Goal: Task Accomplishment & Management: Use online tool/utility

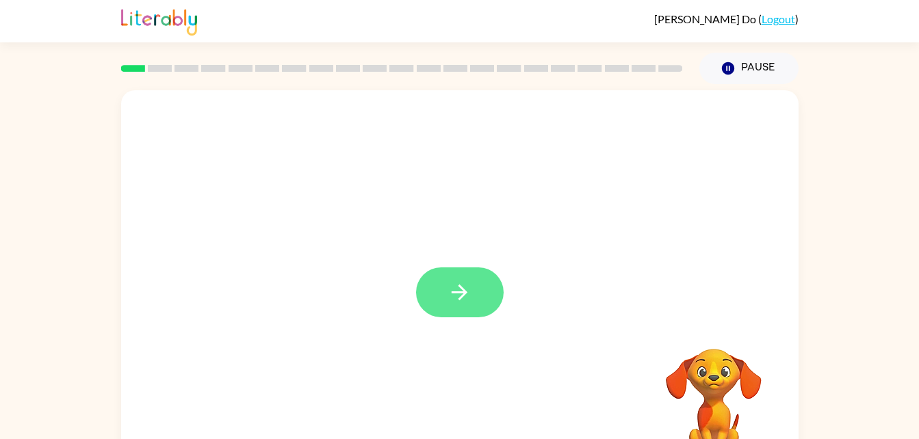
click at [450, 295] on icon "button" at bounding box center [460, 293] width 24 height 24
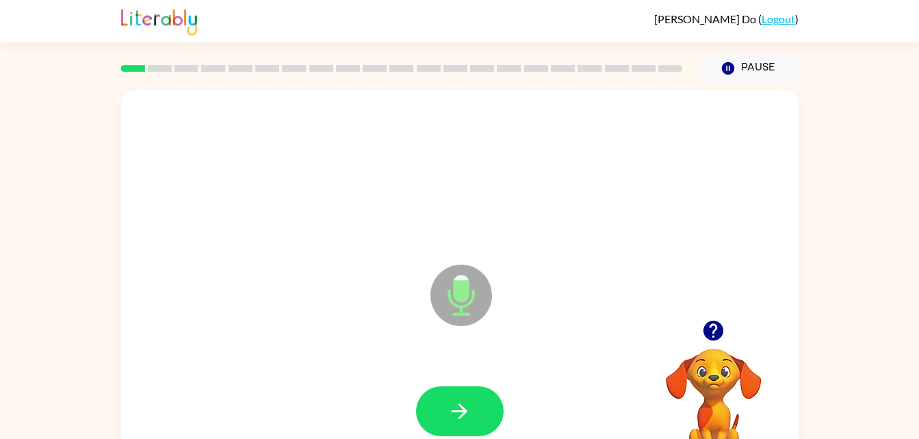
click at [452, 309] on icon at bounding box center [462, 296] width 62 height 62
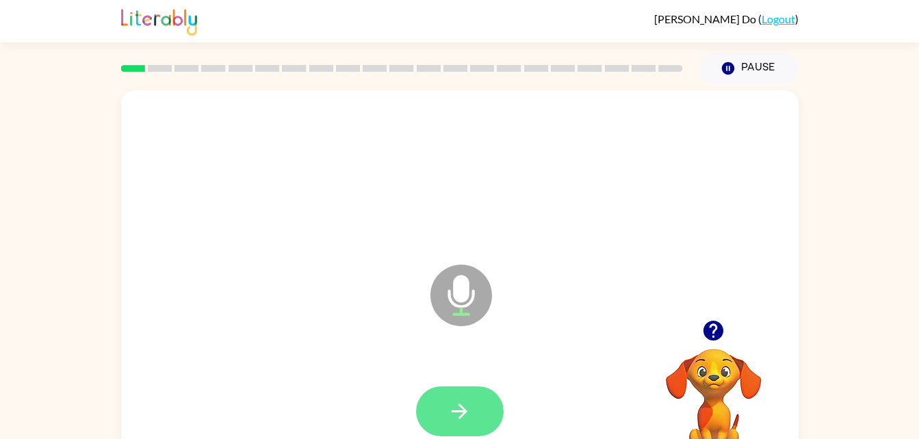
click at [450, 412] on icon "button" at bounding box center [460, 412] width 24 height 24
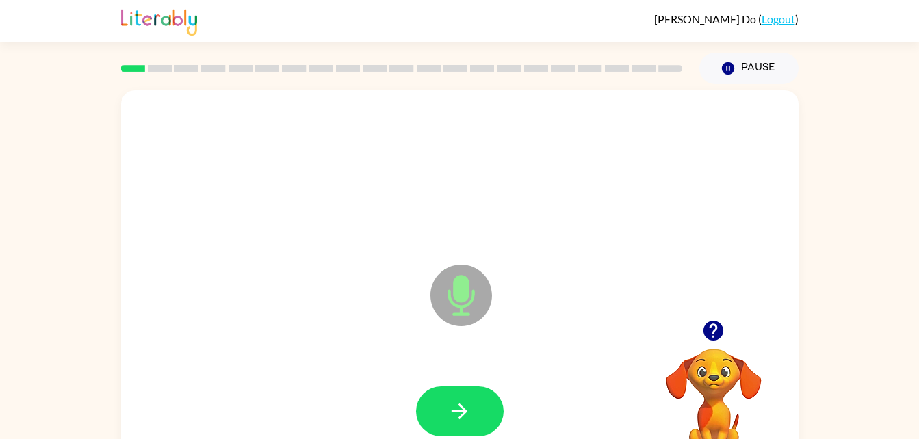
click at [472, 285] on icon at bounding box center [462, 296] width 62 height 62
click at [473, 413] on button "button" at bounding box center [460, 412] width 88 height 50
click at [452, 296] on icon at bounding box center [462, 296] width 62 height 62
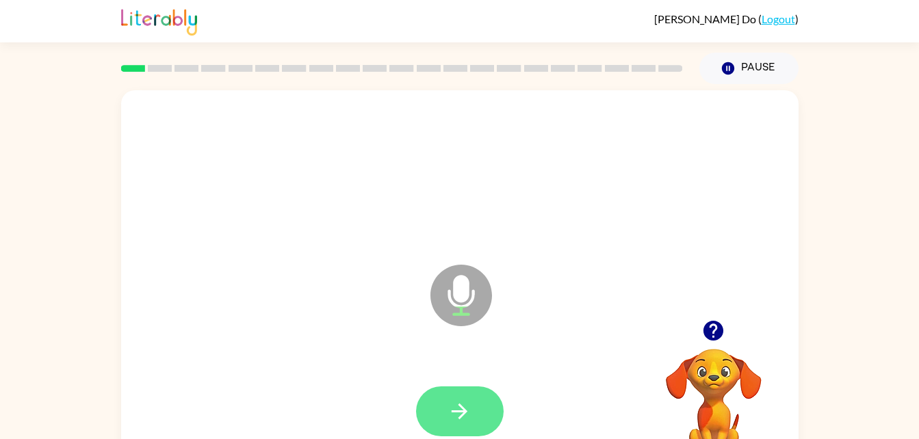
click at [447, 417] on button "button" at bounding box center [460, 412] width 88 height 50
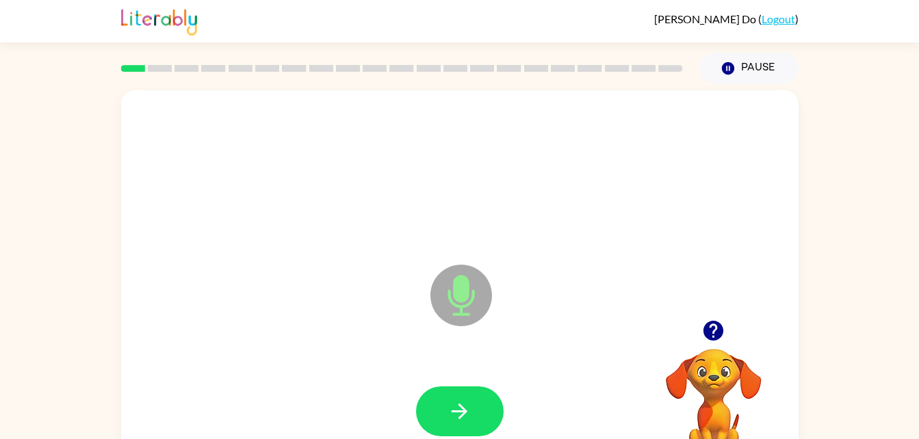
click at [441, 287] on icon at bounding box center [462, 296] width 62 height 62
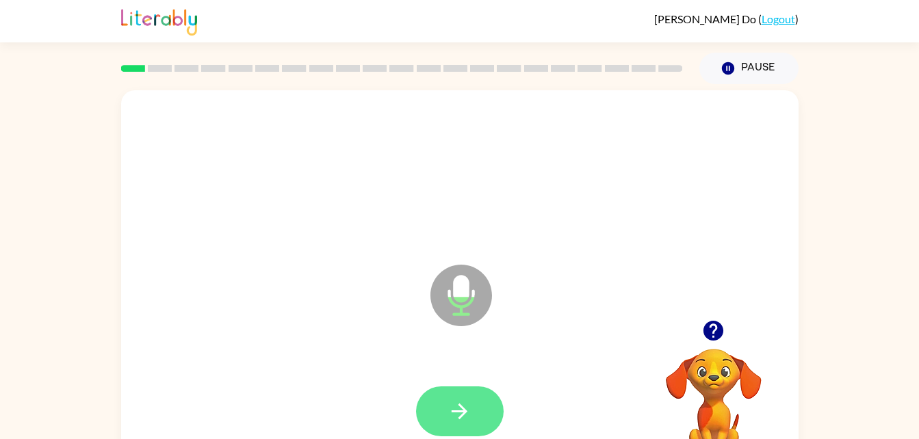
click at [445, 424] on button "button" at bounding box center [460, 412] width 88 height 50
click at [448, 415] on icon "button" at bounding box center [460, 412] width 24 height 24
click at [463, 388] on button "button" at bounding box center [460, 412] width 88 height 50
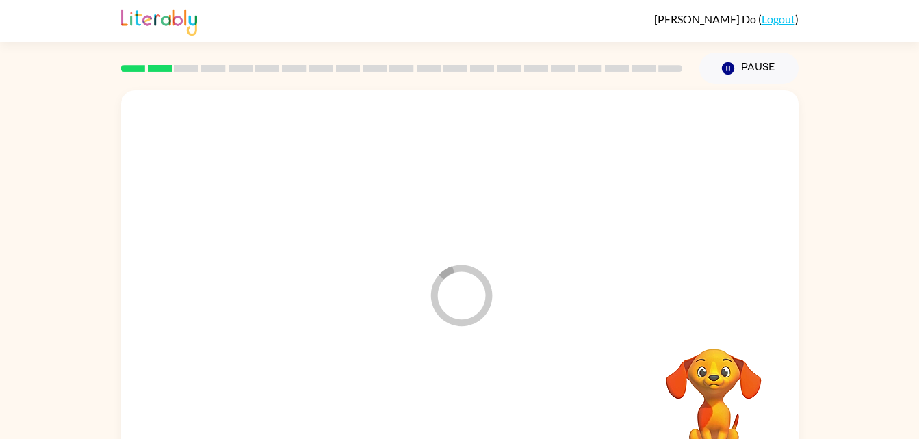
click at [452, 403] on div at bounding box center [460, 412] width 650 height 112
click at [272, 140] on div at bounding box center [460, 174] width 650 height 112
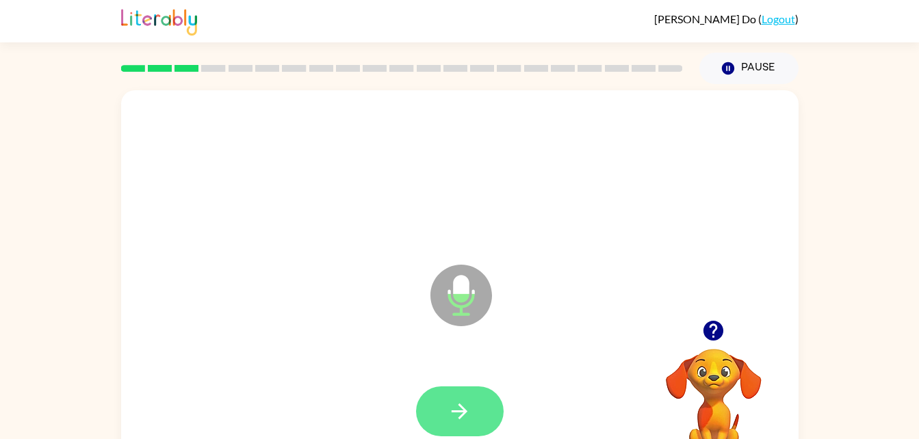
click at [459, 430] on button "button" at bounding box center [460, 412] width 88 height 50
click at [442, 407] on button "button" at bounding box center [460, 412] width 88 height 50
click at [474, 417] on button "button" at bounding box center [460, 412] width 88 height 50
click at [459, 433] on button "button" at bounding box center [460, 412] width 88 height 50
click at [483, 423] on button "button" at bounding box center [460, 412] width 88 height 50
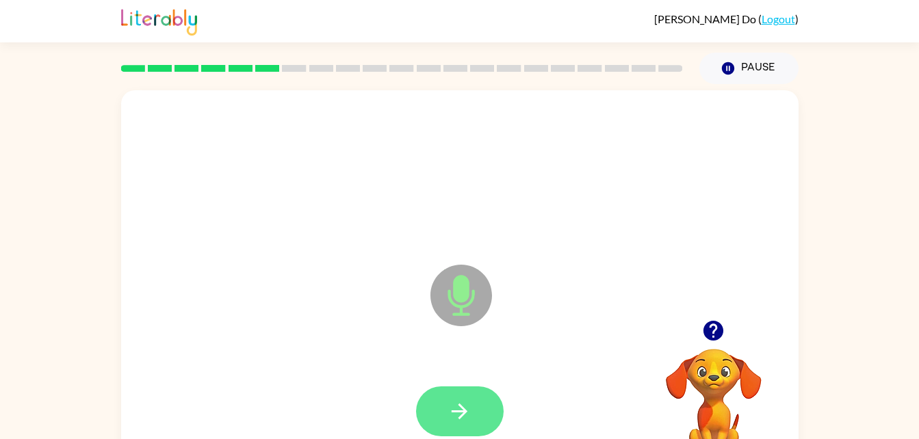
click at [459, 398] on button "button" at bounding box center [460, 412] width 88 height 50
click at [444, 415] on button "button" at bounding box center [460, 412] width 88 height 50
click at [456, 409] on icon "button" at bounding box center [460, 412] width 24 height 24
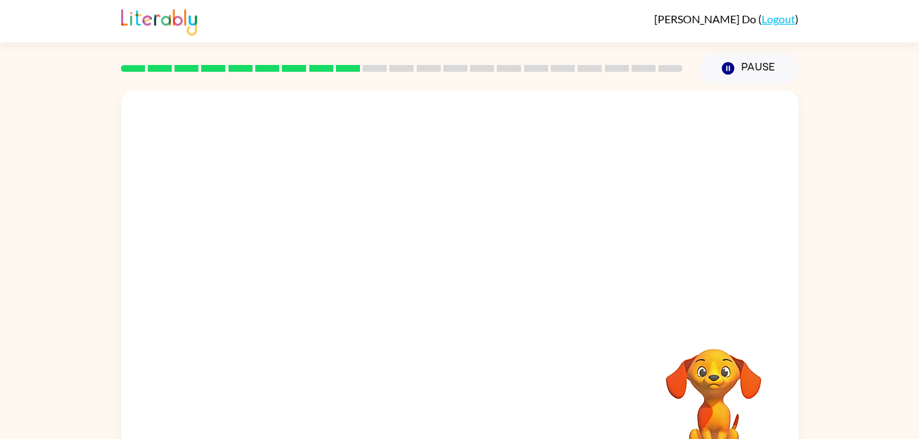
click at [413, 261] on div at bounding box center [427, 261] width 585 height 49
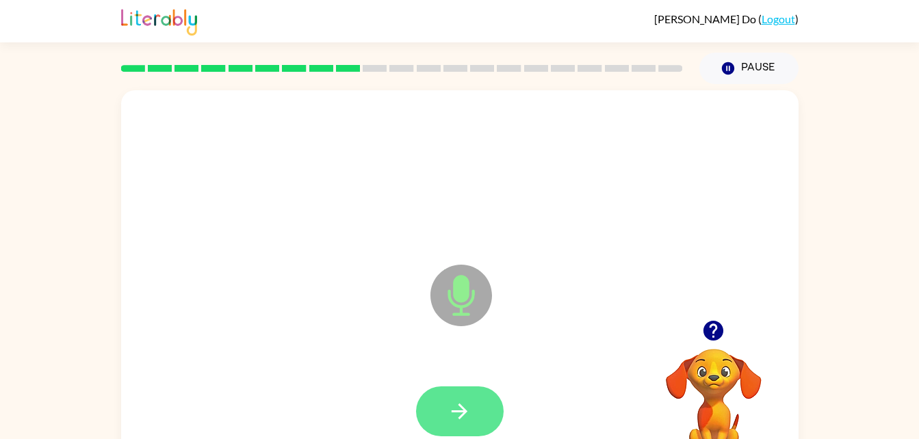
click at [437, 402] on button "button" at bounding box center [460, 412] width 88 height 50
click at [698, 324] on button "button" at bounding box center [713, 330] width 35 height 35
click at [457, 422] on icon "button" at bounding box center [460, 412] width 24 height 24
click at [466, 416] on icon "button" at bounding box center [460, 412] width 24 height 24
click at [435, 398] on button "button" at bounding box center [460, 412] width 88 height 50
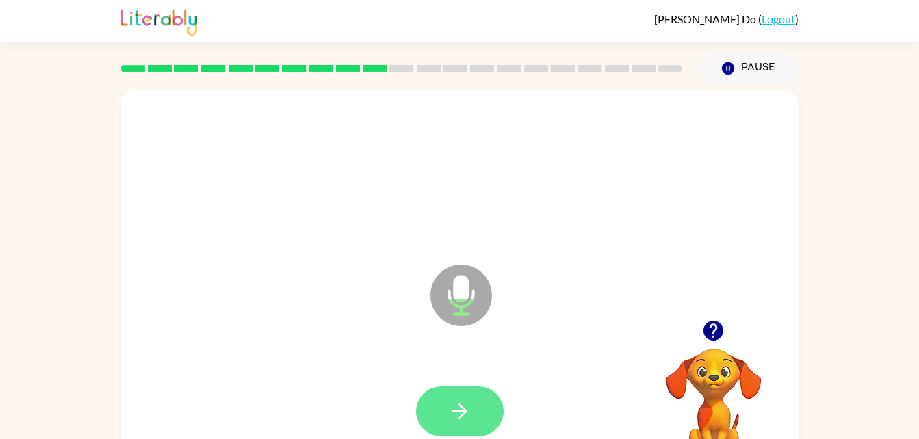
click at [437, 412] on button "button" at bounding box center [460, 412] width 88 height 50
click at [436, 415] on button "button" at bounding box center [460, 412] width 88 height 50
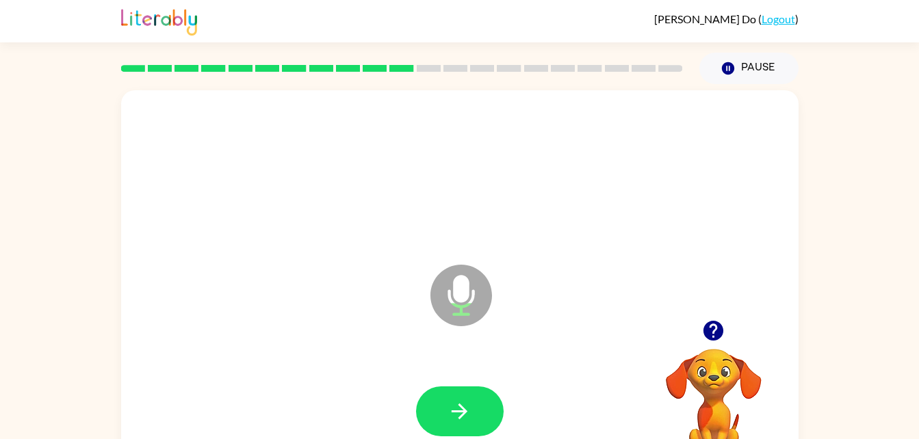
click at [721, 339] on icon "button" at bounding box center [714, 331] width 24 height 24
click at [413, 261] on div "Microphone The Microphone is here when it is your turn to talk" at bounding box center [427, 261] width 585 height 49
click at [436, 416] on button "button" at bounding box center [460, 412] width 88 height 50
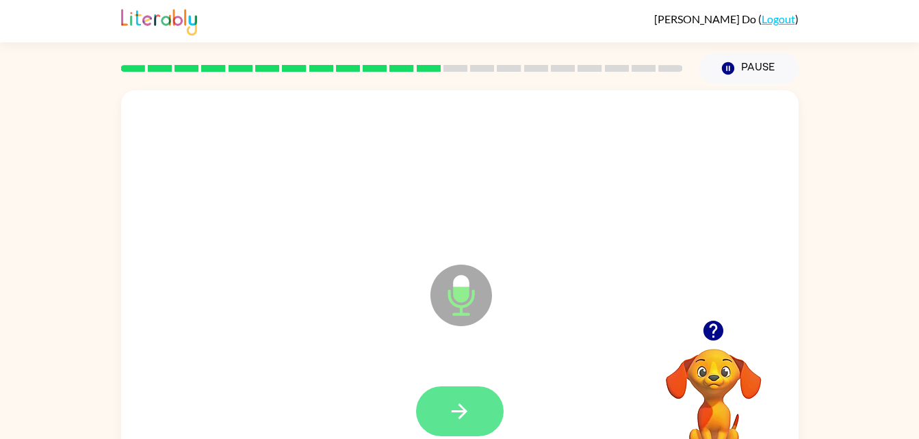
click at [431, 420] on button "button" at bounding box center [460, 412] width 88 height 50
click at [447, 432] on button "button" at bounding box center [460, 412] width 88 height 50
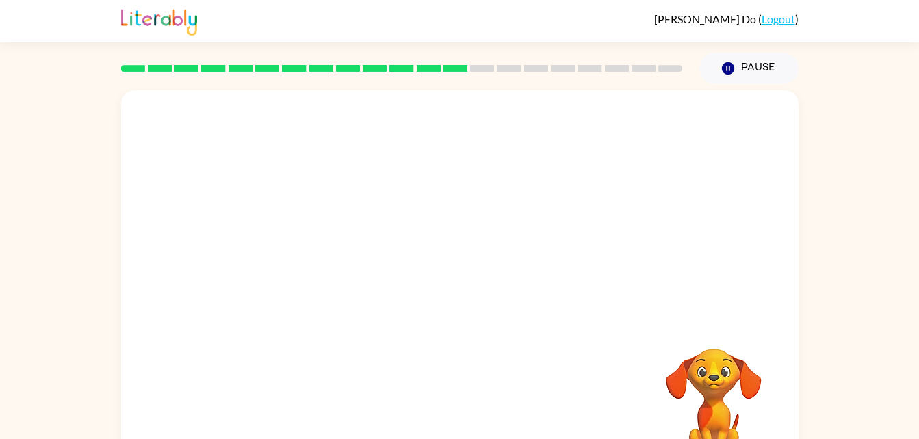
click at [413, 261] on div at bounding box center [427, 261] width 585 height 49
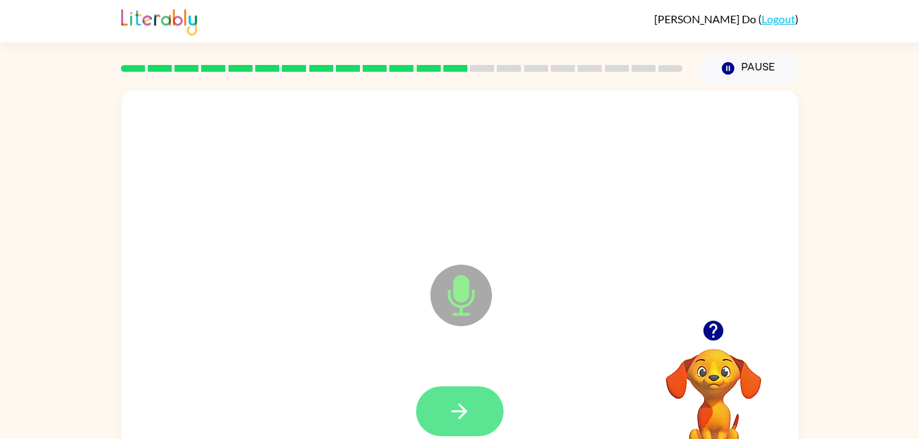
click at [467, 387] on button "button" at bounding box center [460, 412] width 88 height 50
click at [466, 394] on button "button" at bounding box center [460, 412] width 88 height 50
click at [712, 329] on icon "button" at bounding box center [714, 331] width 20 height 20
click at [451, 422] on icon "button" at bounding box center [460, 412] width 24 height 24
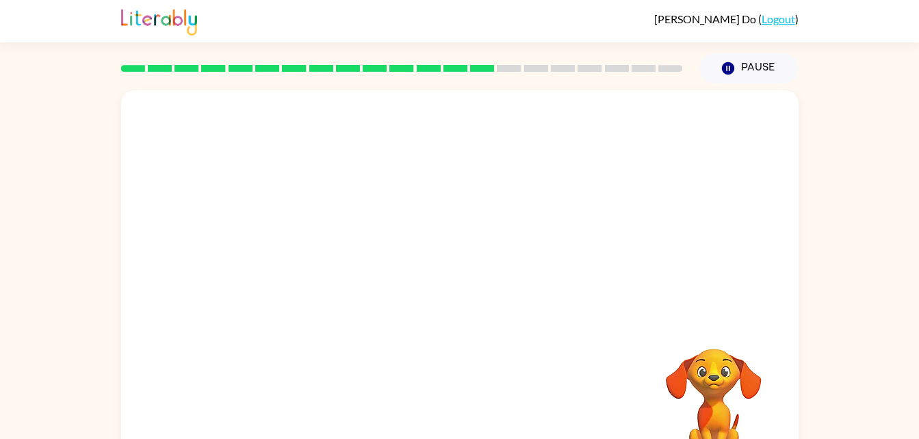
click at [748, 264] on div at bounding box center [460, 285] width 678 height 391
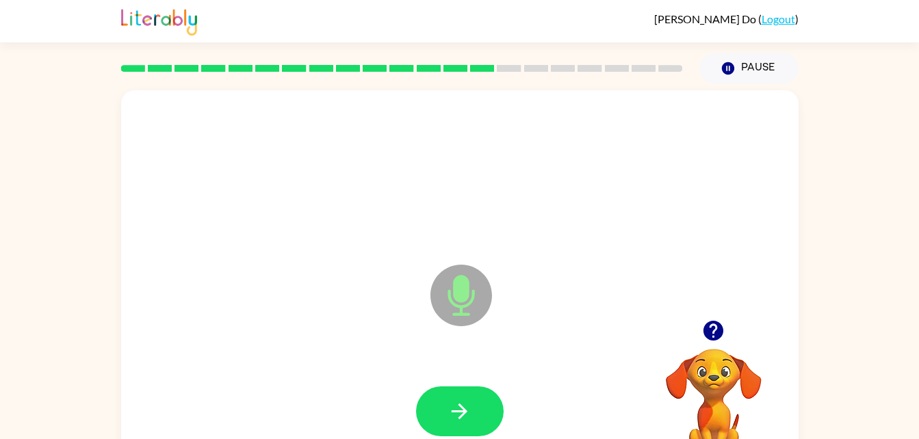
click at [748, 264] on div "Microphone The Microphone is here when it is your turn to talk" at bounding box center [460, 285] width 678 height 391
click at [447, 412] on button "button" at bounding box center [460, 412] width 88 height 50
click at [448, 394] on button "button" at bounding box center [460, 412] width 88 height 50
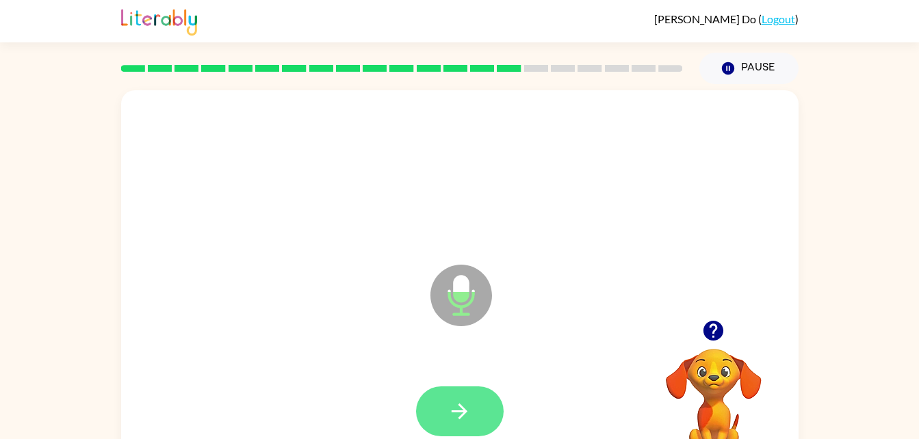
click at [434, 422] on button "button" at bounding box center [460, 412] width 88 height 50
click at [444, 418] on button "button" at bounding box center [460, 412] width 88 height 50
click at [441, 430] on button "button" at bounding box center [460, 412] width 88 height 50
click at [442, 431] on button "button" at bounding box center [460, 412] width 88 height 50
click at [452, 436] on button "button" at bounding box center [460, 412] width 88 height 50
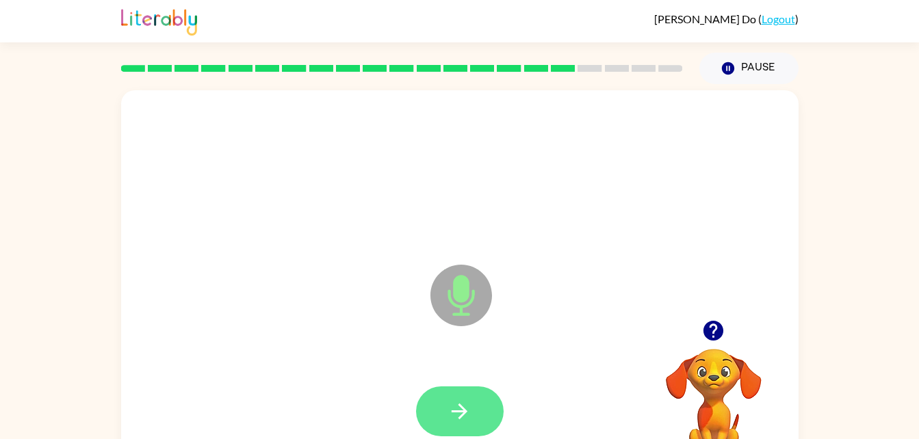
click at [472, 398] on button "button" at bounding box center [460, 412] width 88 height 50
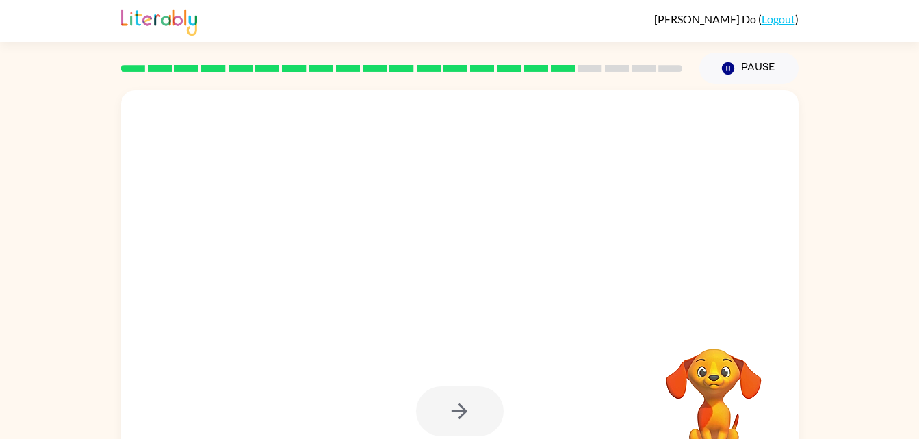
click at [624, 363] on div at bounding box center [460, 412] width 650 height 112
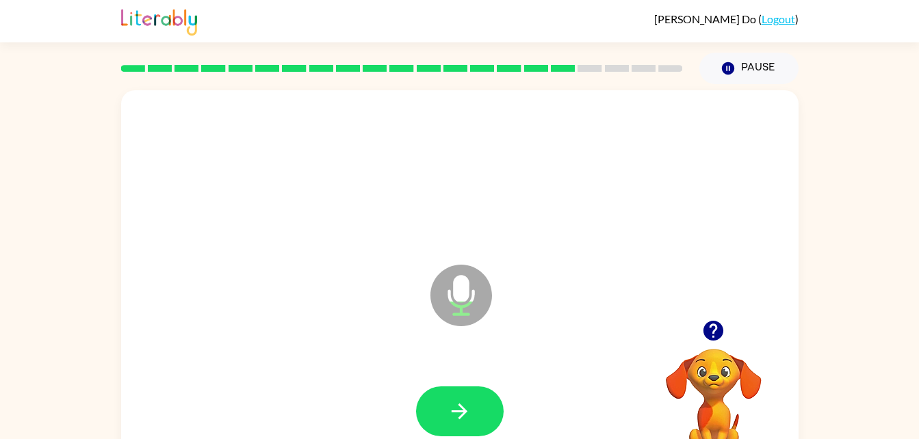
click at [713, 324] on icon "button" at bounding box center [714, 331] width 24 height 24
click at [742, 73] on button "Pause Pause" at bounding box center [749, 68] width 99 height 31
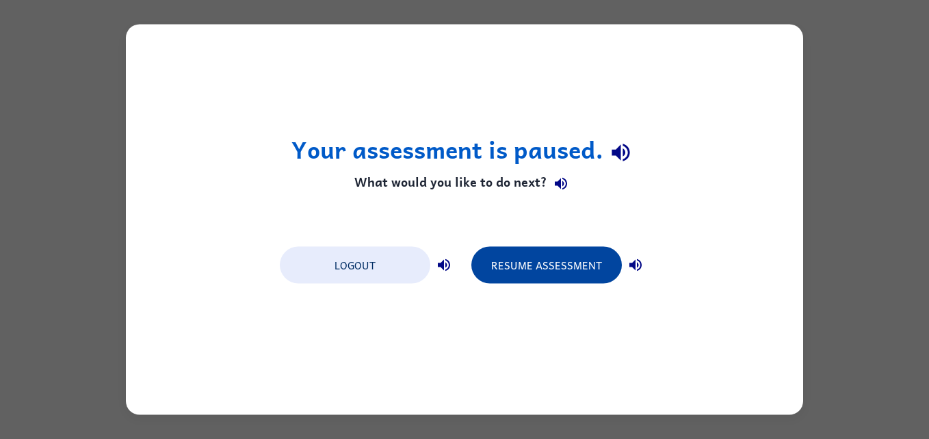
click at [541, 268] on button "Resume Assessment" at bounding box center [547, 265] width 151 height 37
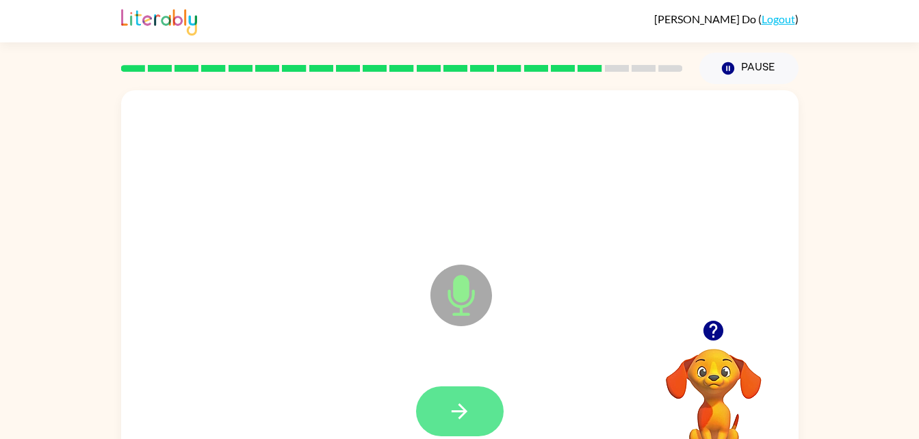
click at [485, 409] on button "button" at bounding box center [460, 412] width 88 height 50
click at [491, 391] on div at bounding box center [460, 412] width 88 height 50
click at [476, 398] on button "button" at bounding box center [460, 412] width 88 height 50
click at [474, 413] on button "button" at bounding box center [460, 412] width 88 height 50
click at [478, 419] on button "button" at bounding box center [460, 412] width 88 height 50
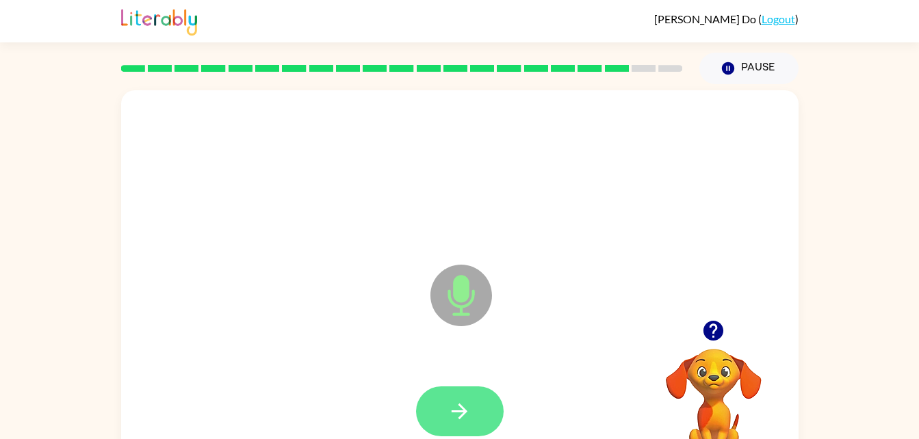
click at [487, 402] on button "button" at bounding box center [460, 412] width 88 height 50
click at [487, 423] on button "button" at bounding box center [460, 412] width 88 height 50
click at [479, 409] on button "button" at bounding box center [460, 412] width 88 height 50
